Goal: Task Accomplishment & Management: Use online tool/utility

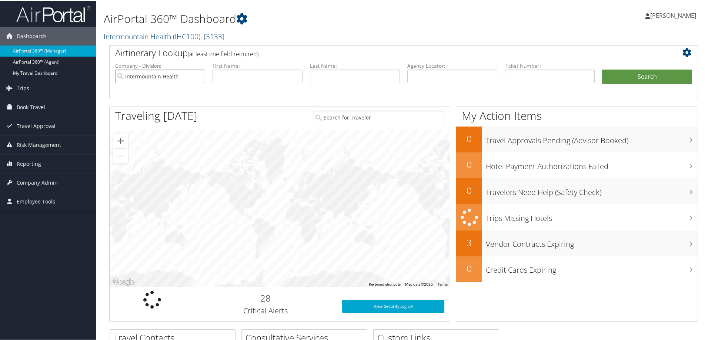
click at [198, 75] on input "Intermountain Health" at bounding box center [160, 76] width 90 height 14
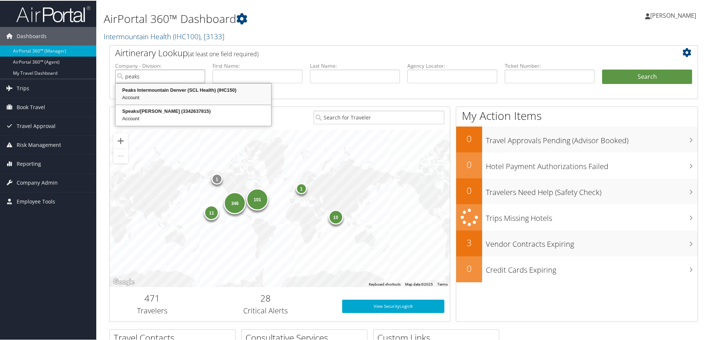
click at [164, 91] on div "Peaks Intermountain Denver (SCL Health) (IHC150)" at bounding box center [193, 89] width 153 height 7
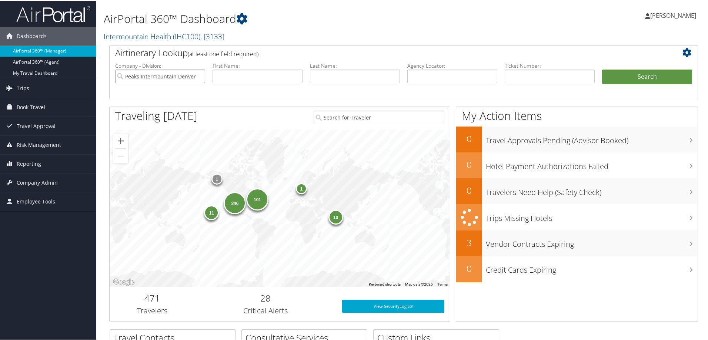
type input "Peaks Intermountain Denver (SCL Health)"
click at [513, 78] on input "text" at bounding box center [549, 76] width 90 height 14
paste input "8900897938167"
type input "8900897938167"
click at [630, 78] on button "Search" at bounding box center [647, 76] width 90 height 15
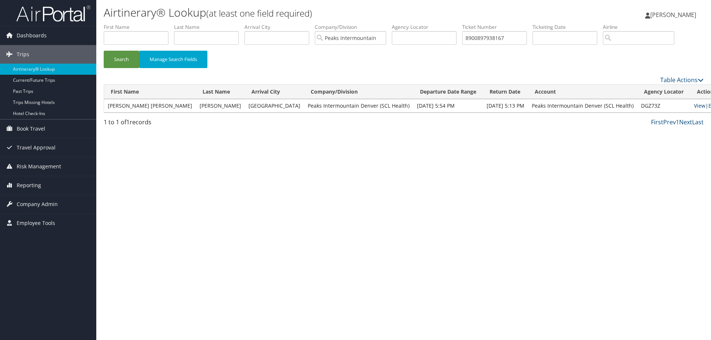
click at [694, 107] on link "View" at bounding box center [699, 105] width 11 height 7
drag, startPoint x: 516, startPoint y: 34, endPoint x: 461, endPoint y: 36, distance: 55.6
click at [464, 23] on ul "First Name Last Name Departure City Arrival City Company/Division Peaks Intermo…" at bounding box center [404, 23] width 600 height 0
paste input "8900897932494"
type input "8900897932494"
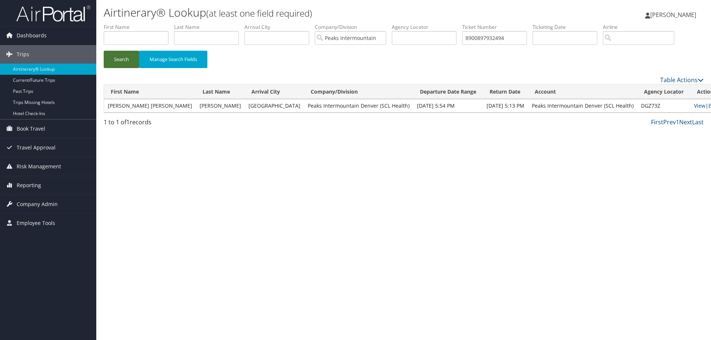
click at [120, 57] on button "Search" at bounding box center [122, 59] width 36 height 17
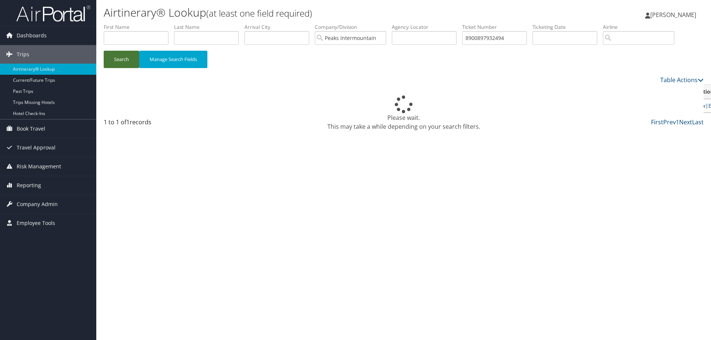
click at [120, 57] on button "Search" at bounding box center [122, 59] width 36 height 17
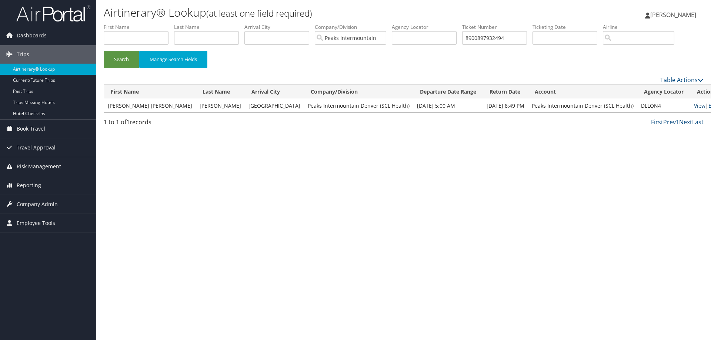
click at [694, 105] on link "View" at bounding box center [699, 105] width 11 height 7
click at [384, 41] on input "Peaks Intermountain Denver (SCL Health)" at bounding box center [350, 38] width 71 height 14
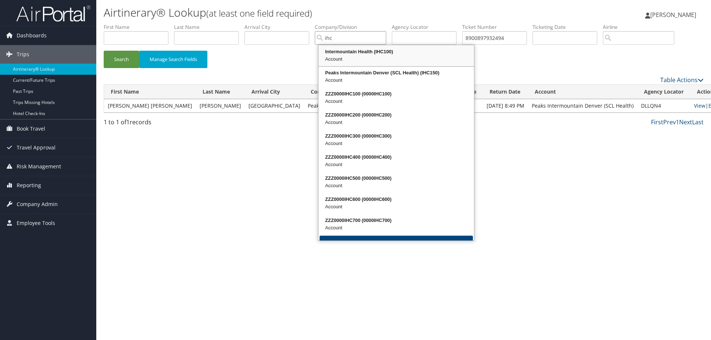
click at [340, 54] on div "Intermountain Health (IHC100)" at bounding box center [395, 51] width 153 height 7
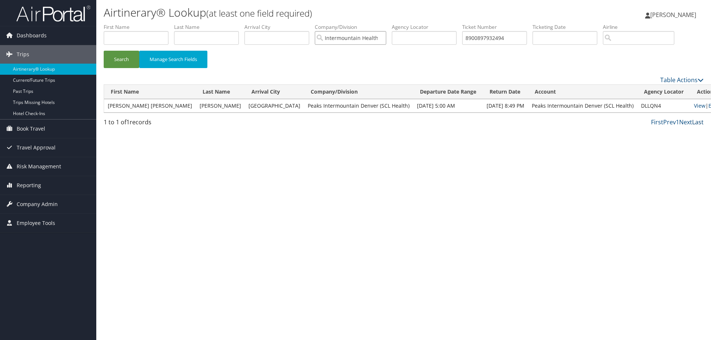
type input "Intermountain Health"
drag, startPoint x: 513, startPoint y: 38, endPoint x: 464, endPoint y: 38, distance: 48.9
click at [464, 23] on ul "First Name Last Name Departure City Arrival City Company/Division Intermountain…" at bounding box center [404, 23] width 600 height 0
type input "0167311299783"
click at [123, 62] on button "Search" at bounding box center [122, 59] width 36 height 17
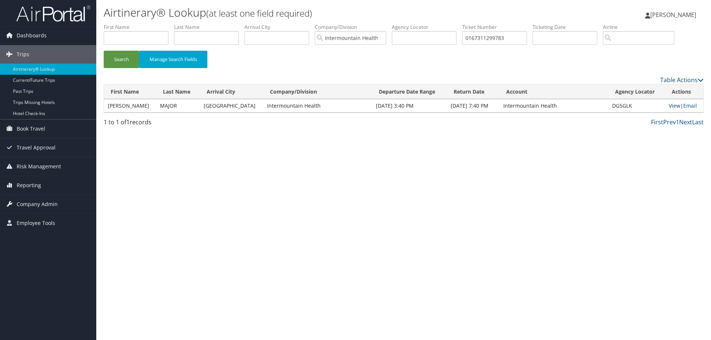
click at [669, 107] on link "View" at bounding box center [673, 105] width 11 height 7
drag, startPoint x: 516, startPoint y: 37, endPoint x: 468, endPoint y: 35, distance: 48.1
click at [468, 35] on input "0167311299783" at bounding box center [494, 38] width 65 height 14
click at [669, 105] on link "View" at bounding box center [673, 105] width 11 height 7
type input "0167311299781"
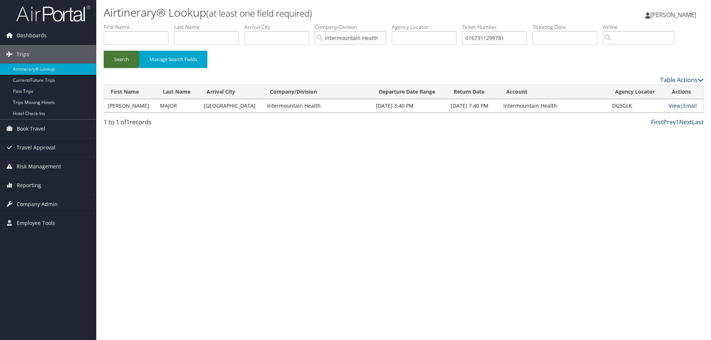
click at [115, 58] on button "Search" at bounding box center [122, 59] width 36 height 17
click at [669, 106] on link "View" at bounding box center [673, 105] width 11 height 7
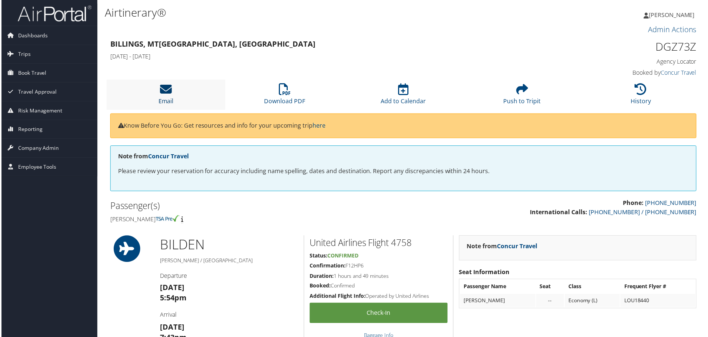
click at [162, 88] on icon at bounding box center [165, 90] width 12 height 12
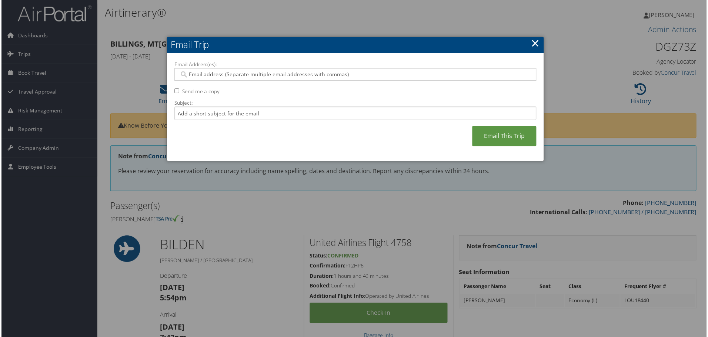
click at [192, 73] on input "Email Address(es):" at bounding box center [354, 74] width 353 height 7
type input "nancy.jarosi@imail"
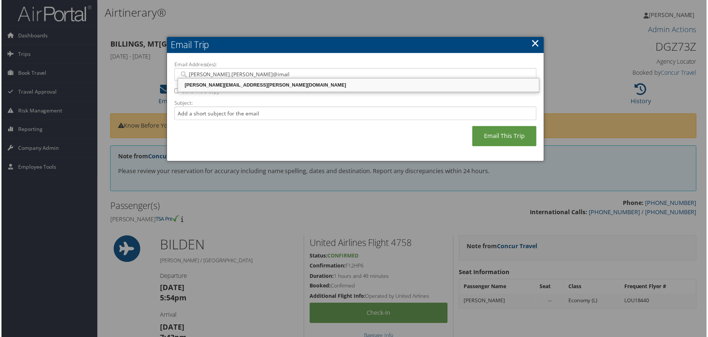
click at [200, 85] on div "[PERSON_NAME][EMAIL_ADDRESS][PERSON_NAME][DOMAIN_NAME]" at bounding box center [358, 85] width 360 height 7
type input "[PERSON_NAME][EMAIL_ADDRESS][PERSON_NAME][DOMAIN_NAME]"
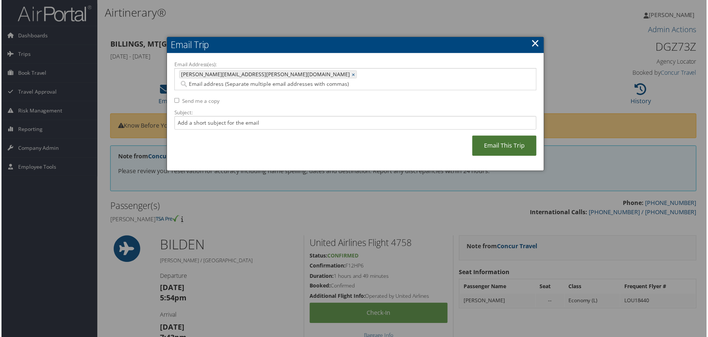
click at [504, 136] on link "Email This Trip" at bounding box center [505, 146] width 64 height 20
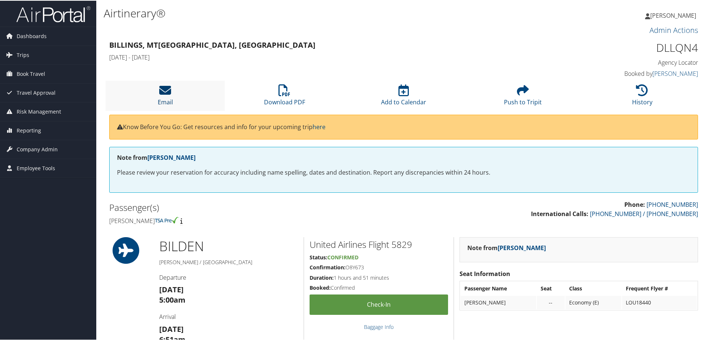
click at [166, 92] on icon at bounding box center [165, 90] width 12 height 12
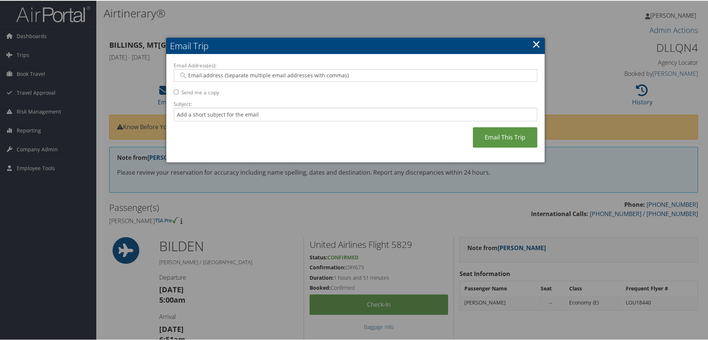
click at [194, 70] on div at bounding box center [355, 74] width 363 height 13
type input "nancy.jarosi@im"
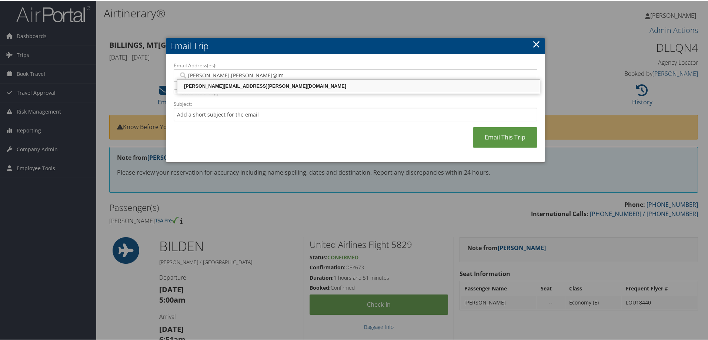
click at [201, 84] on div "NANCY.JAROSI@IMAIL.ORG" at bounding box center [358, 85] width 360 height 7
type input "NANCY.JAROSI@IMAIL.ORG"
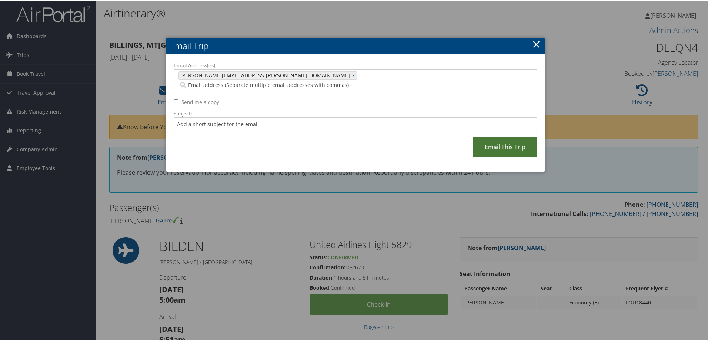
click at [497, 138] on link "Email This Trip" at bounding box center [505, 146] width 64 height 20
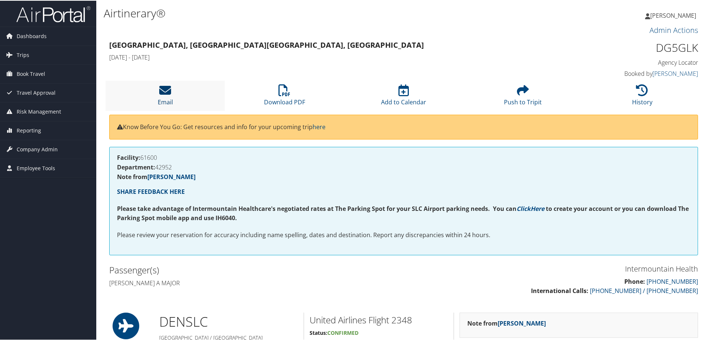
click at [169, 93] on icon at bounding box center [165, 90] width 12 height 12
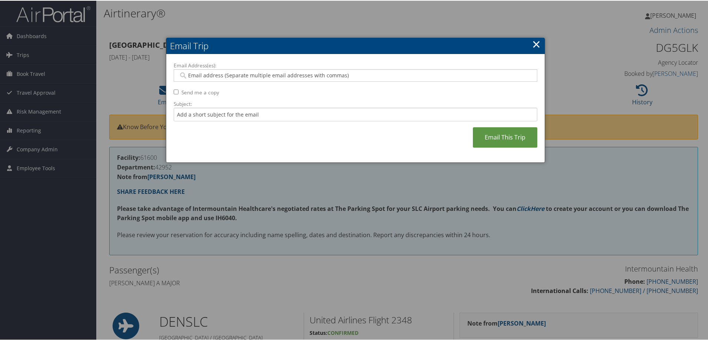
click at [203, 75] on input "Email Address(es):" at bounding box center [354, 74] width 353 height 7
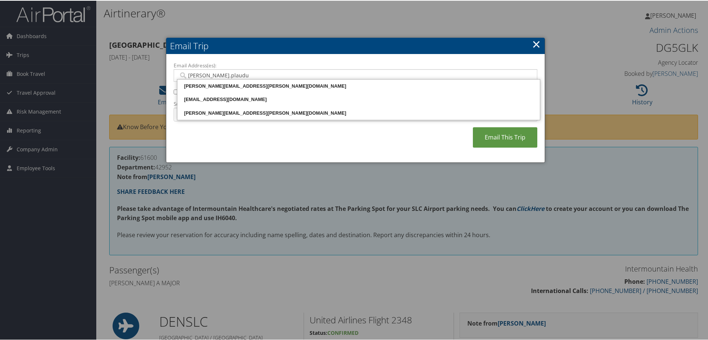
type input "[PERSON_NAME].[PERSON_NAME]"
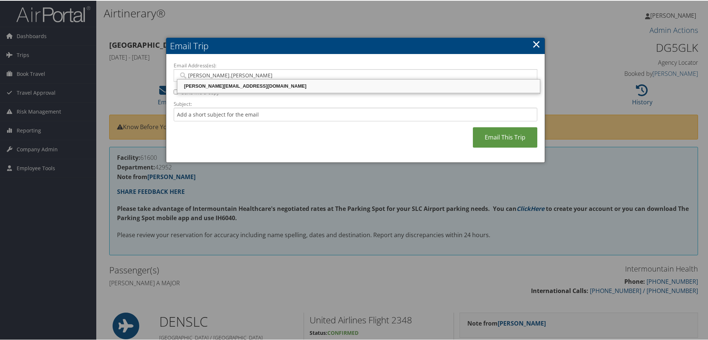
click at [208, 85] on div "[PERSON_NAME][EMAIL_ADDRESS][DOMAIN_NAME]" at bounding box center [358, 85] width 360 height 7
type input "[PERSON_NAME][EMAIL_ADDRESS][DOMAIN_NAME]"
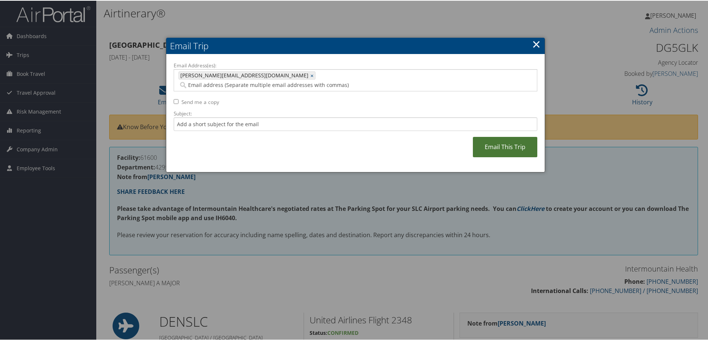
click at [497, 137] on link "Email This Trip" at bounding box center [505, 146] width 64 height 20
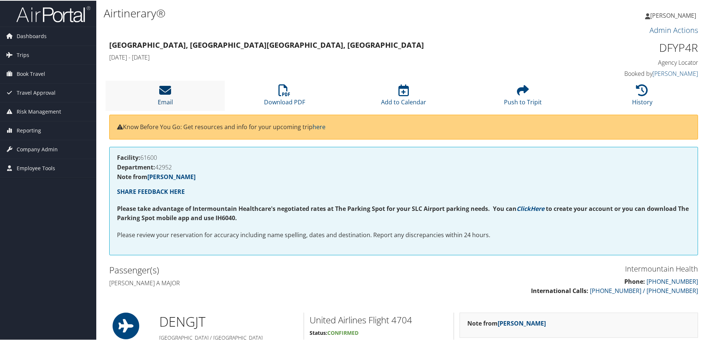
click at [166, 93] on icon at bounding box center [165, 90] width 12 height 12
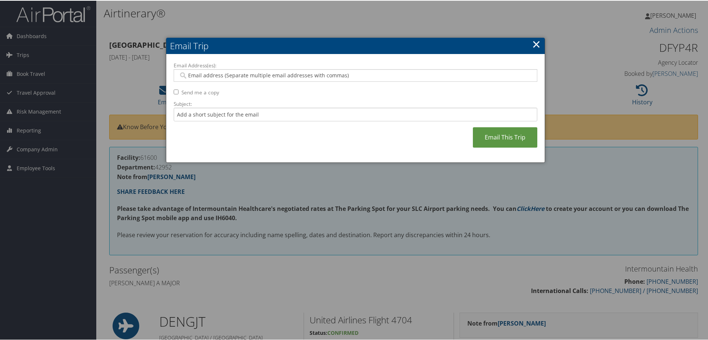
click at [202, 73] on input "Email Address(es):" at bounding box center [354, 74] width 353 height 7
type input "[PERSON_NAME].plaudis"
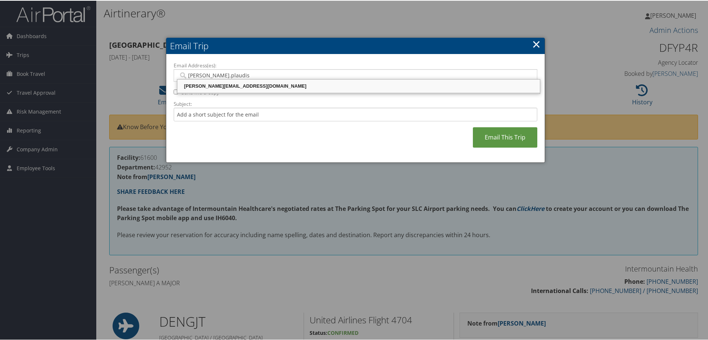
click at [204, 84] on div "[PERSON_NAME][EMAIL_ADDRESS][DOMAIN_NAME]" at bounding box center [358, 85] width 360 height 7
type input "[PERSON_NAME][EMAIL_ADDRESS][DOMAIN_NAME]"
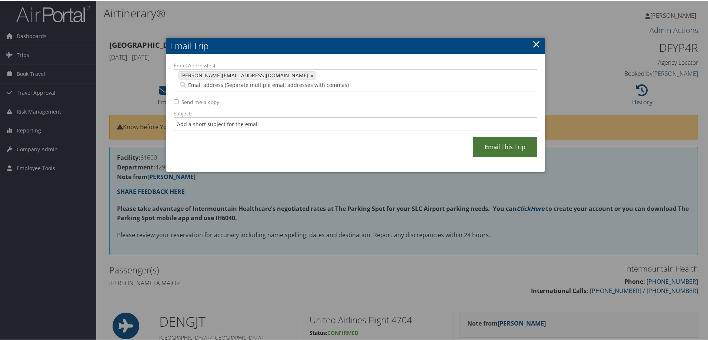
click at [499, 139] on link "Email This Trip" at bounding box center [505, 146] width 64 height 20
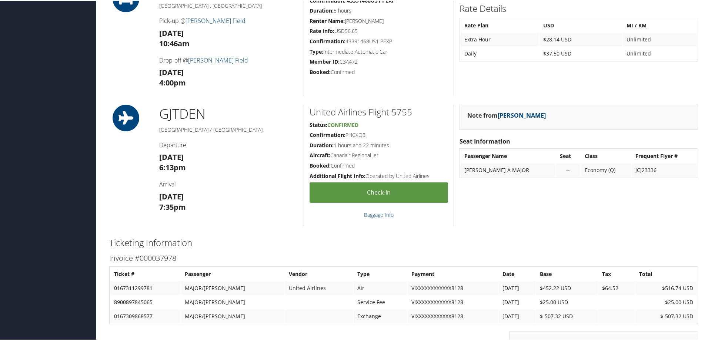
scroll to position [563, 0]
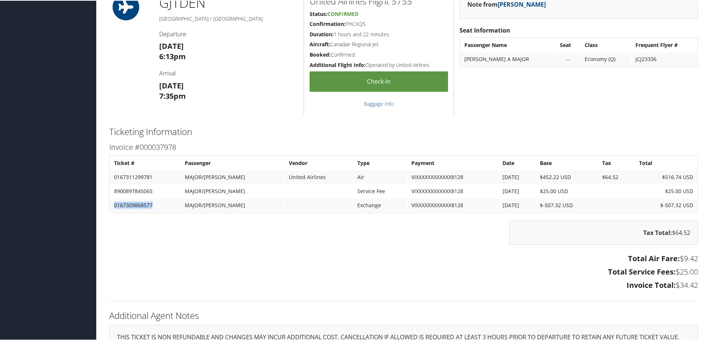
drag, startPoint x: 152, startPoint y: 204, endPoint x: 112, endPoint y: 205, distance: 40.0
click at [112, 205] on td "0167309868577" at bounding box center [145, 204] width 70 height 13
copy td "0167309868577"
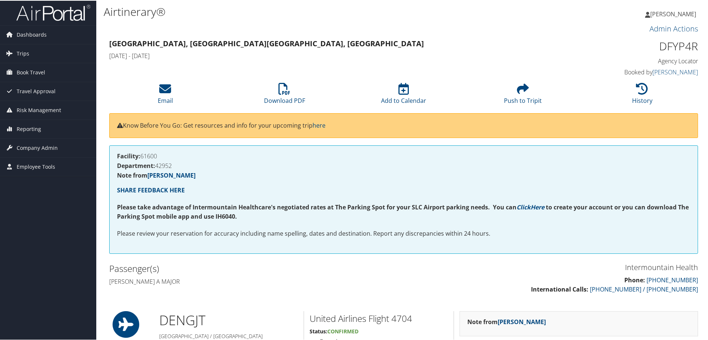
scroll to position [0, 0]
